Goal: Task Accomplishment & Management: Use online tool/utility

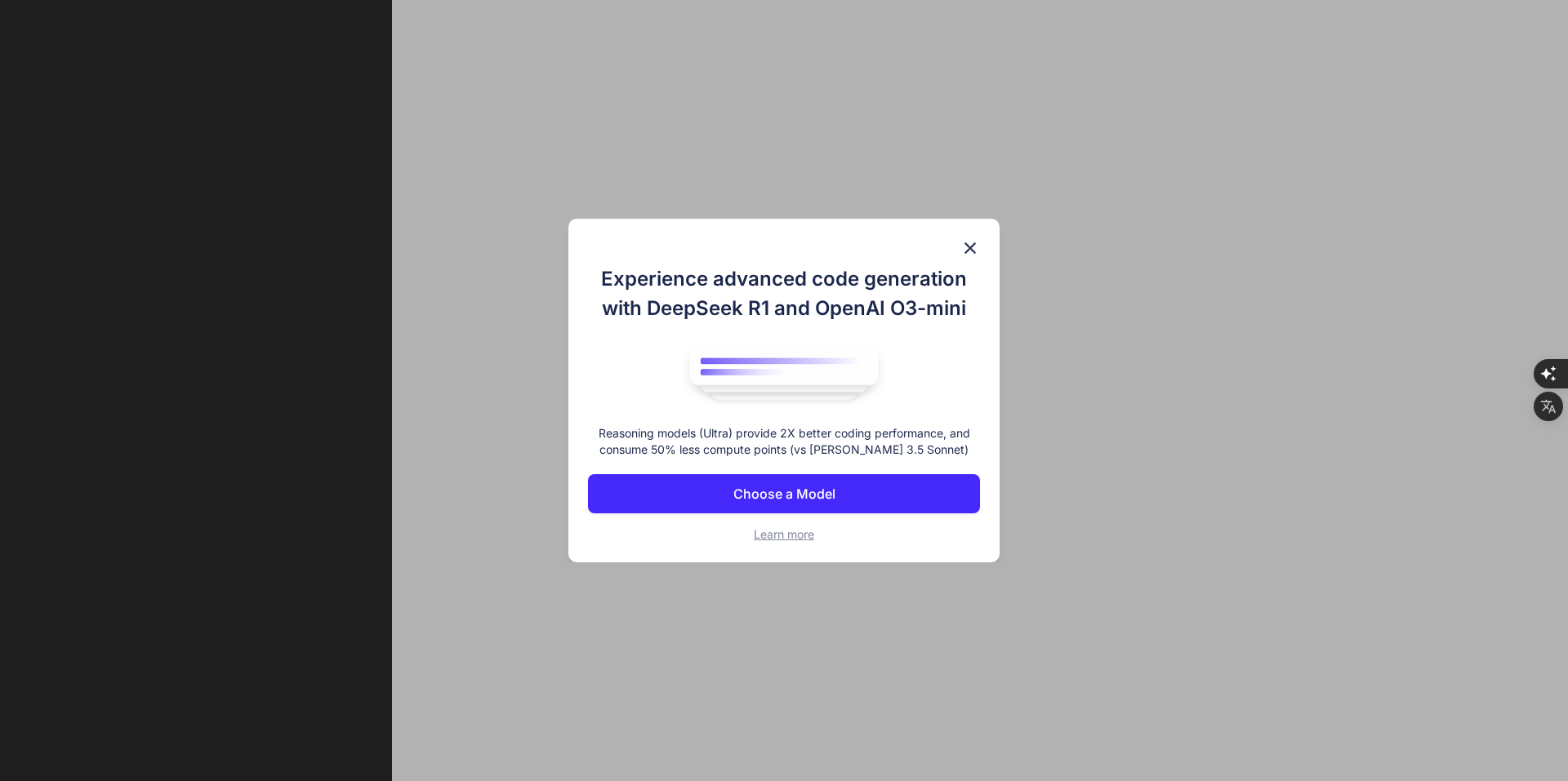
scroll to position [7, 0]
click at [854, 482] on button "Choose a Model" at bounding box center [783, 494] width 392 height 39
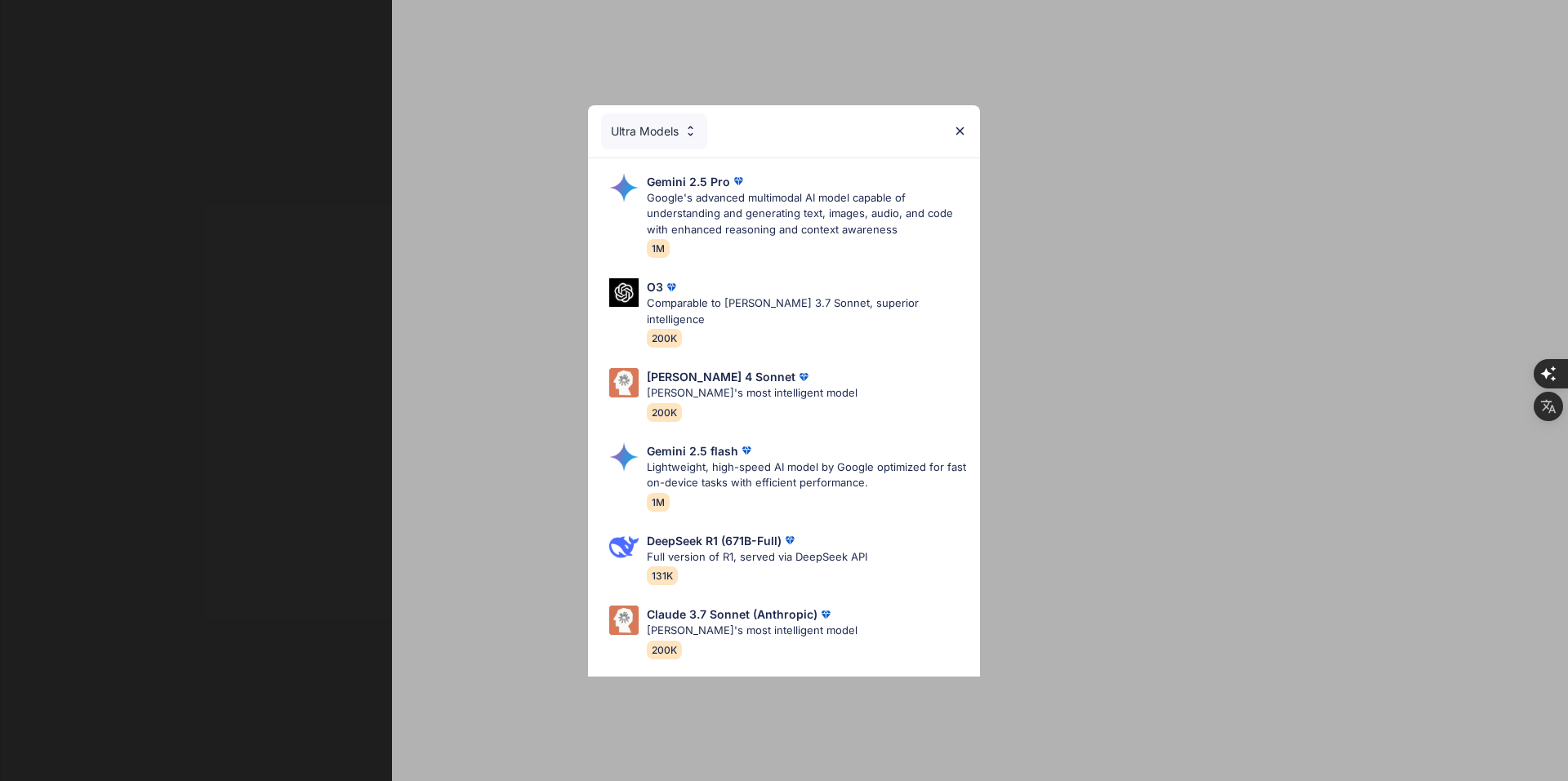
scroll to position [164, 0]
click at [805, 378] on div "[PERSON_NAME] 4 Sonnet [PERSON_NAME]'s most intelligent model 200K" at bounding box center [784, 394] width 366 height 66
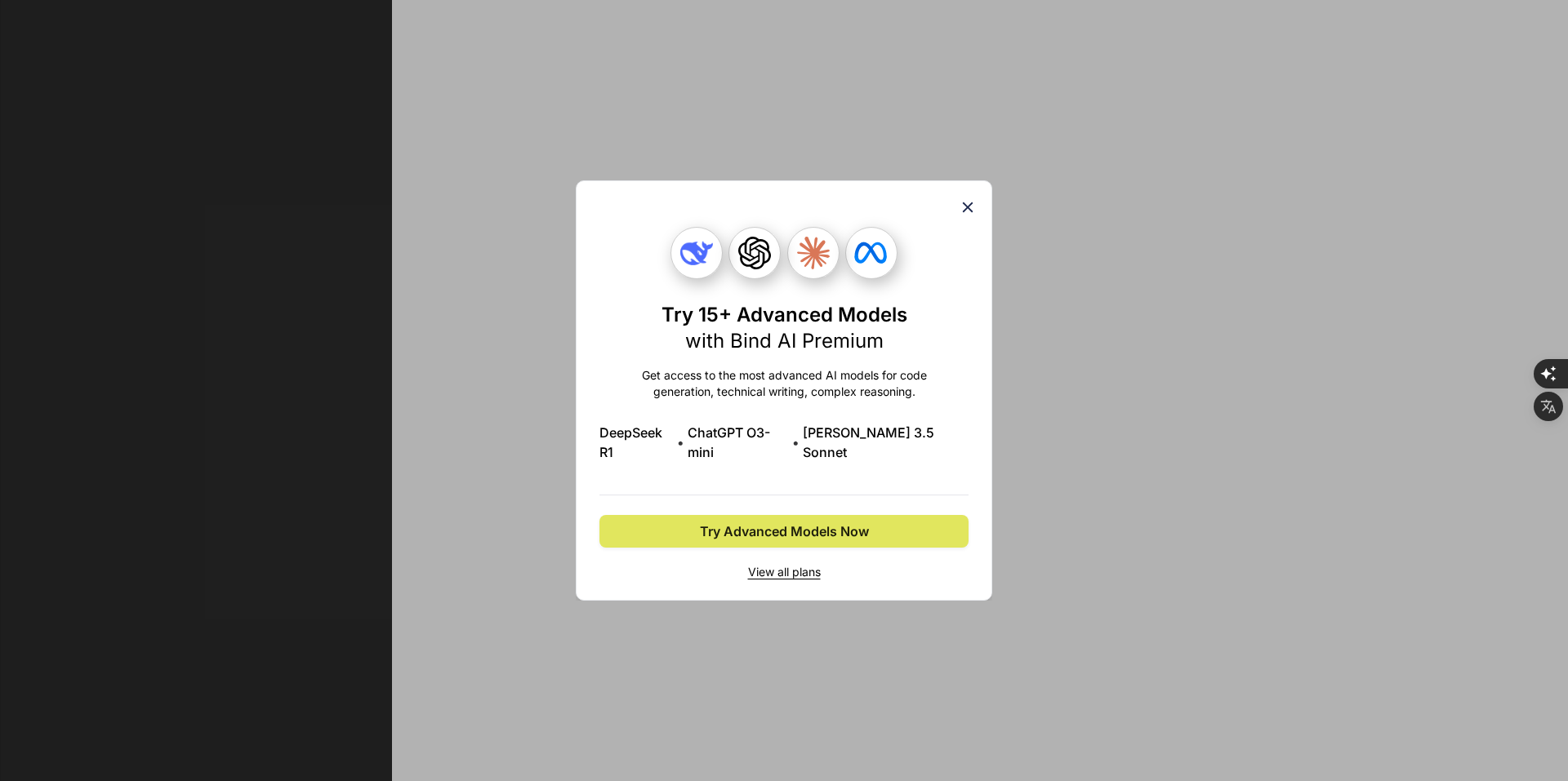
click at [822, 521] on span "Try Advanced Models Now" at bounding box center [785, 530] width 169 height 19
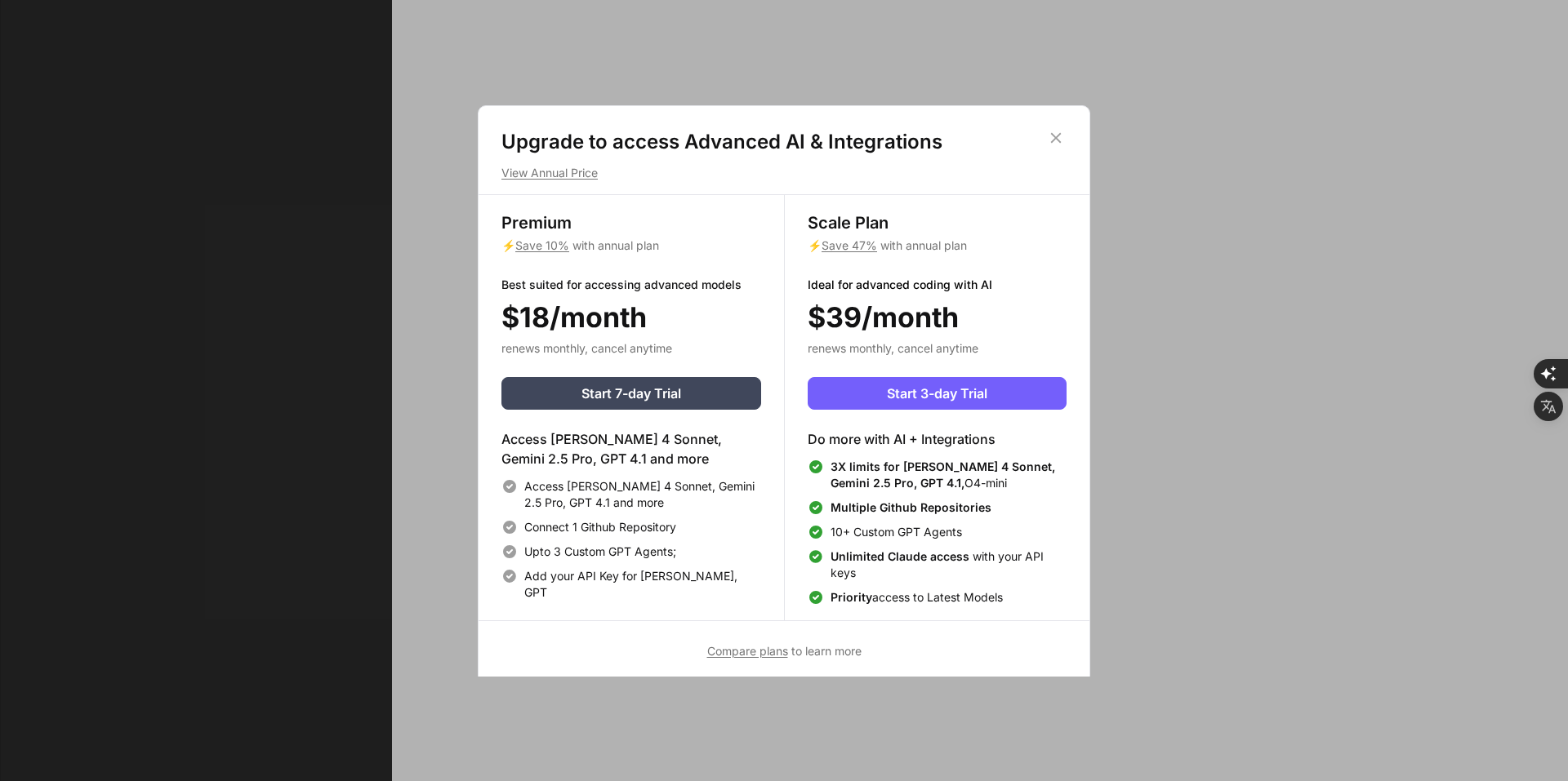
click at [1059, 139] on icon at bounding box center [1055, 137] width 18 height 18
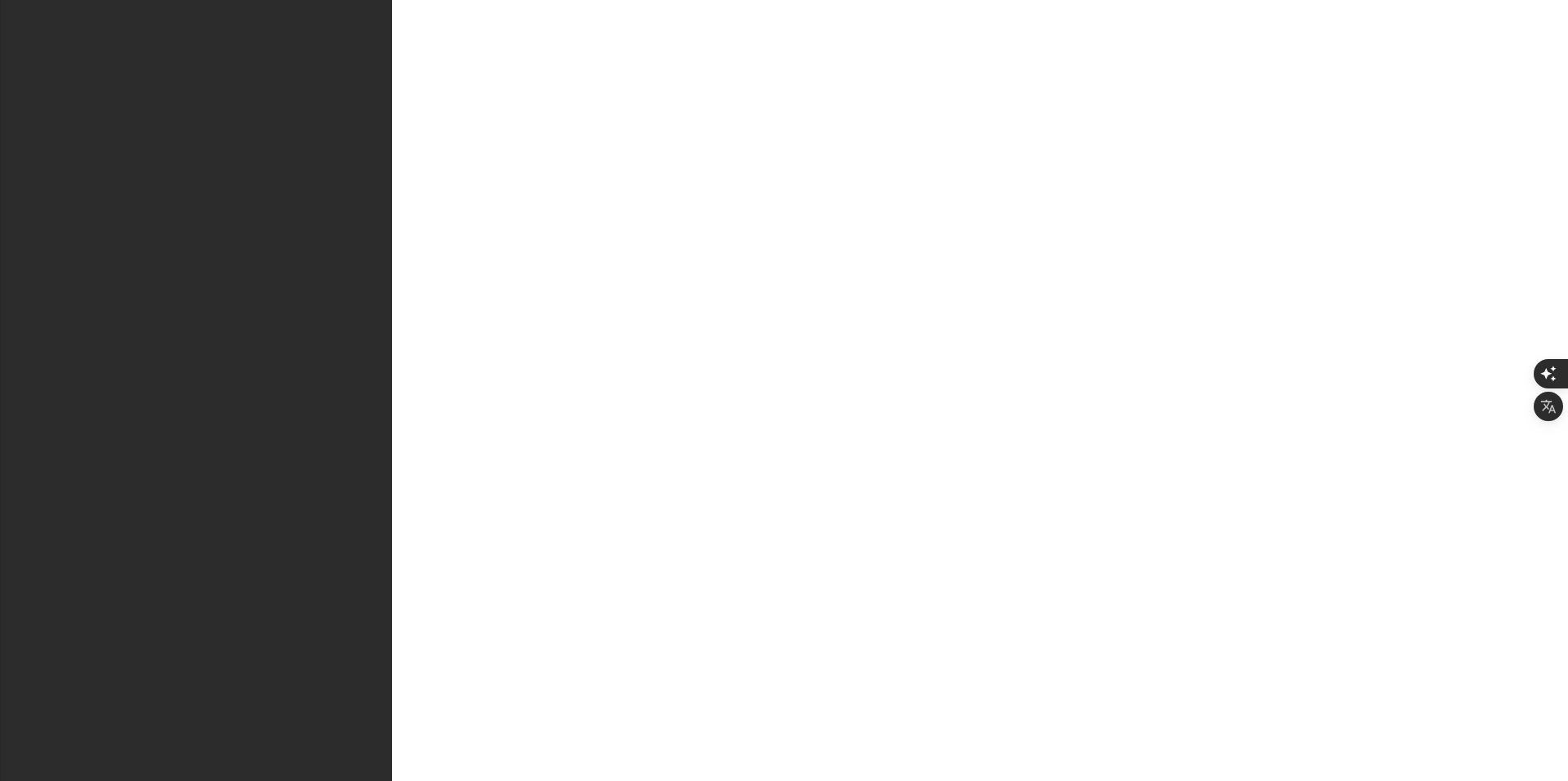
type textarea "x"
type textarea "lo่ipsumdัs 🚀 aั้consecัa **Elitsed Doeiusm “Temp Incid”** ut้lุetัdoี magnaali…"
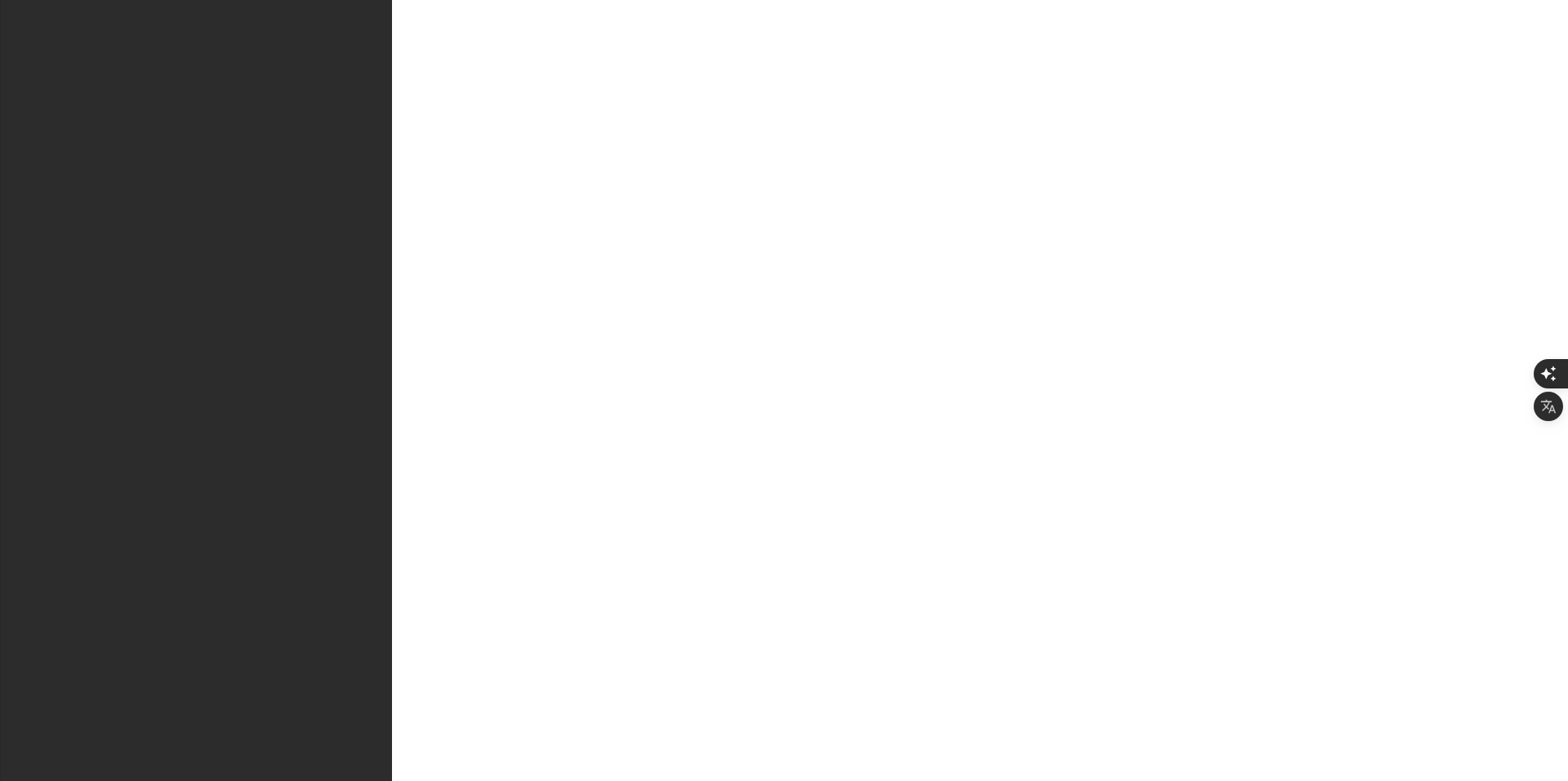
type textarea "x"
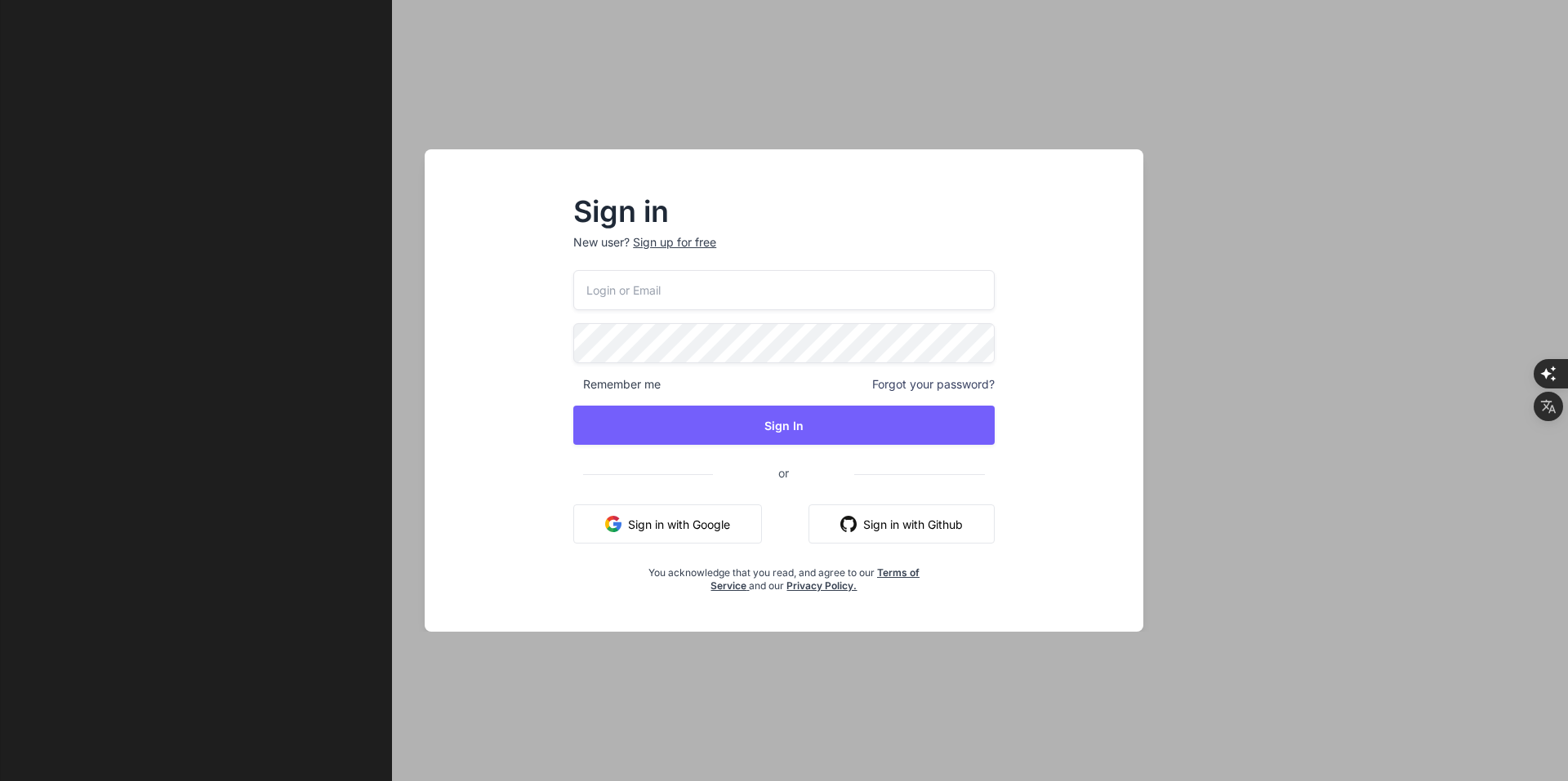
click at [727, 518] on button "Sign in with Google" at bounding box center [667, 524] width 189 height 39
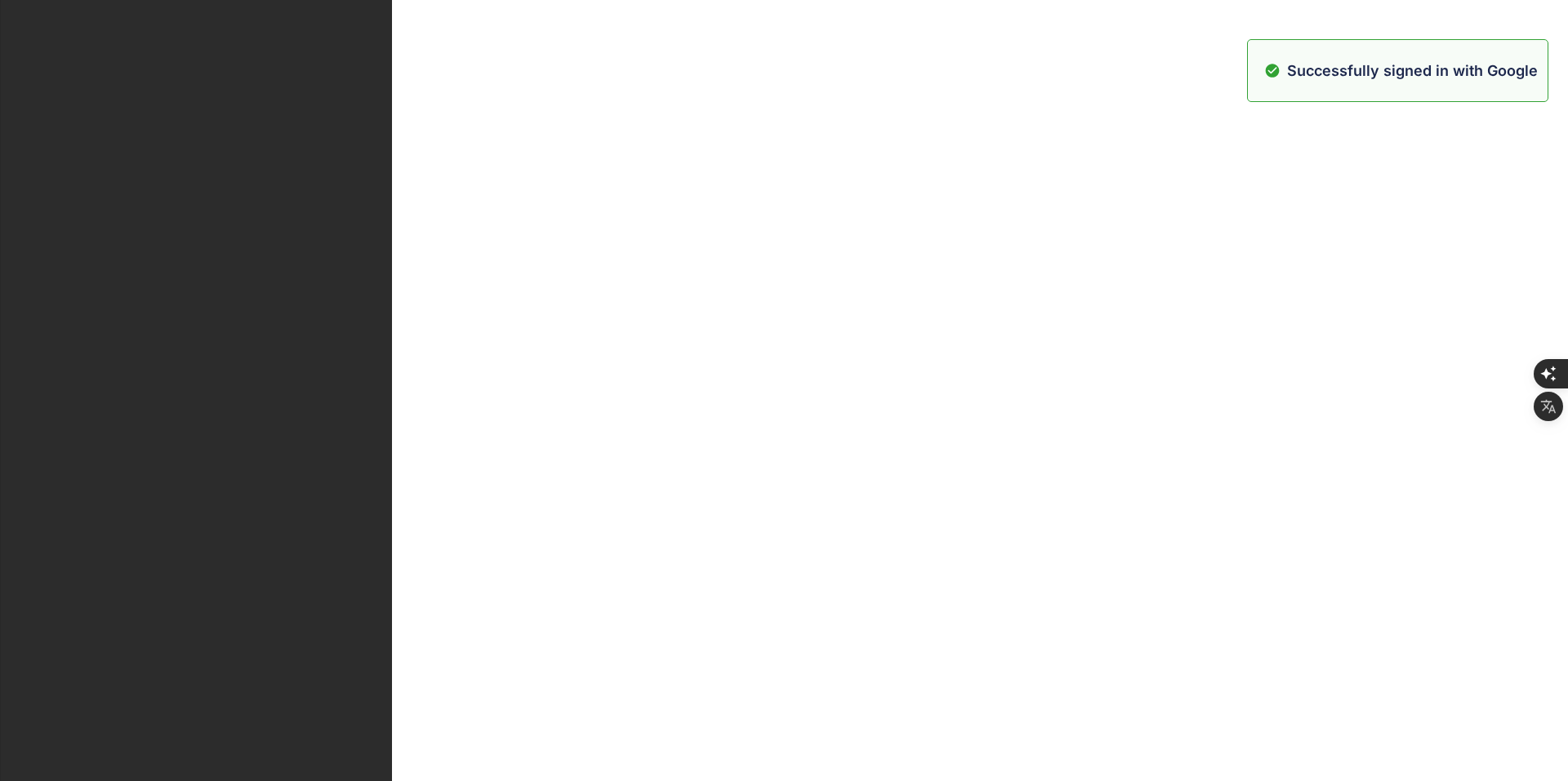
scroll to position [0, 0]
